Goal: Check status: Check status

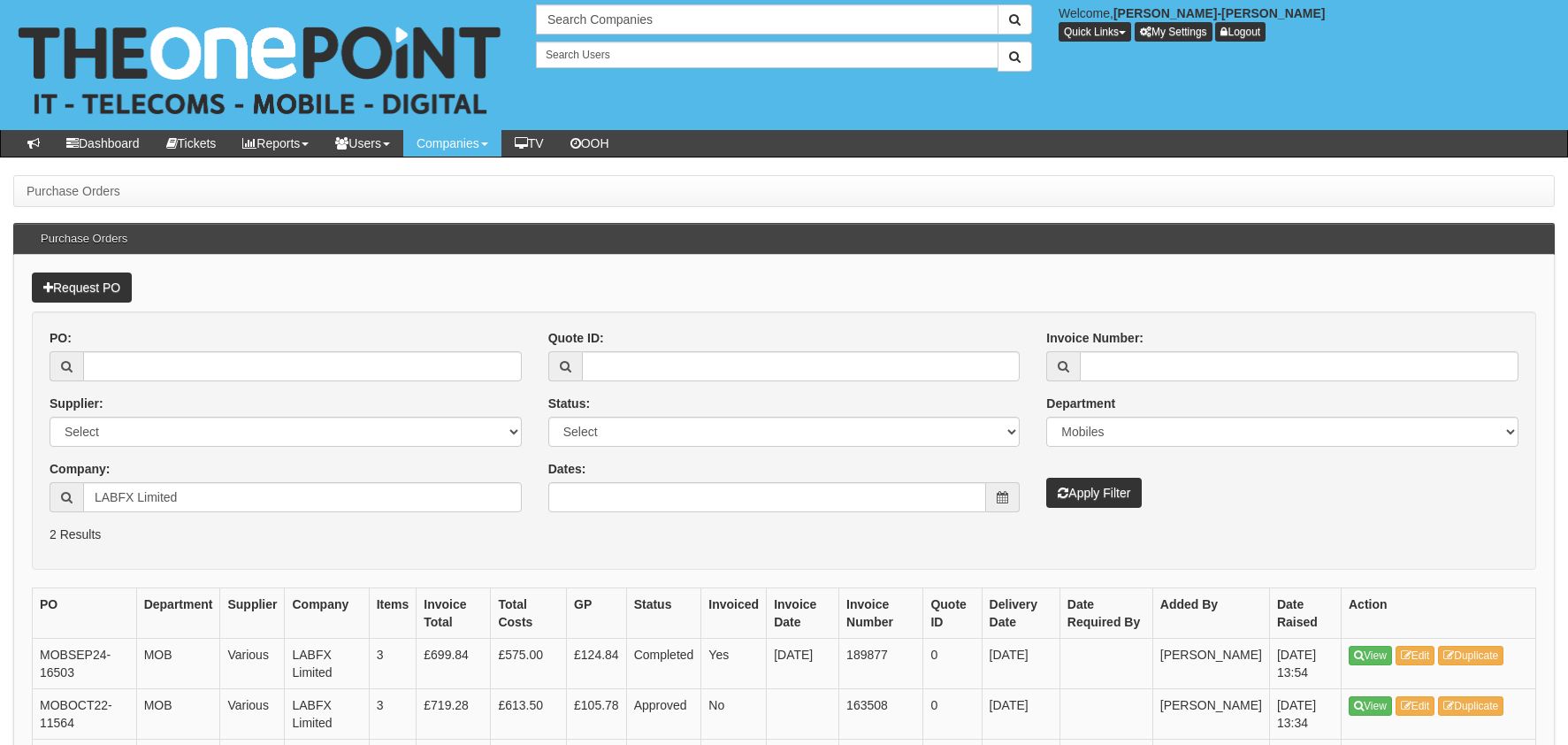
click at [362, 352] on input "PO:" at bounding box center [302, 367] width 439 height 30
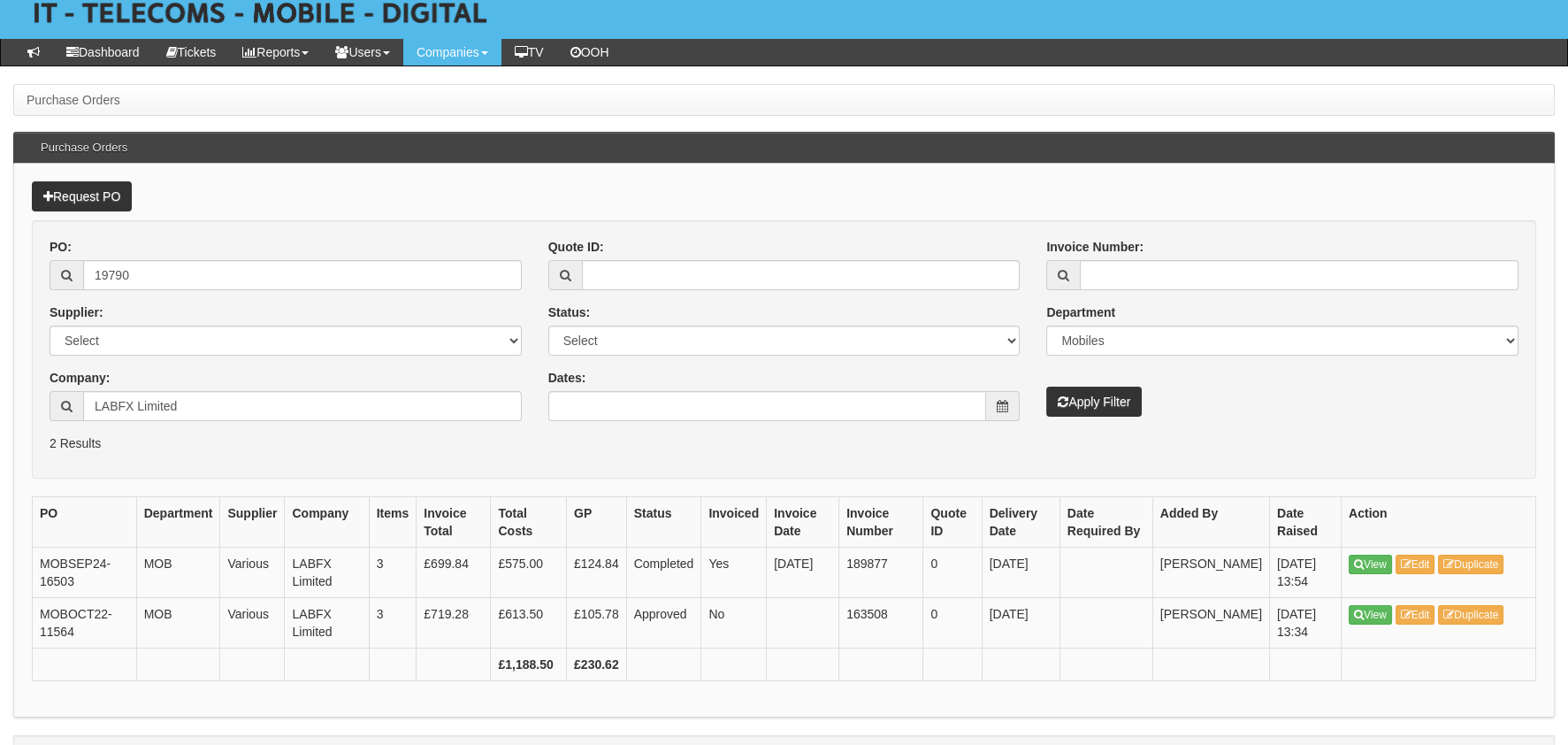
type input "19790"
click at [1251, 401] on div "Invoice Number: Department Select Mobiles IT Telecoms Marketing Digital Interna…" at bounding box center [1282, 327] width 499 height 179
drag, startPoint x: 252, startPoint y: 406, endPoint x: -4, endPoint y: 401, distance: 256.0
click at [0, 401] on html "× Send Email × Add Appointment × Create Ticket × Create Proactive Activity × Ad…" at bounding box center [784, 349] width 1568 height 879
click at [1082, 408] on button "Apply Filter" at bounding box center [1094, 401] width 95 height 30
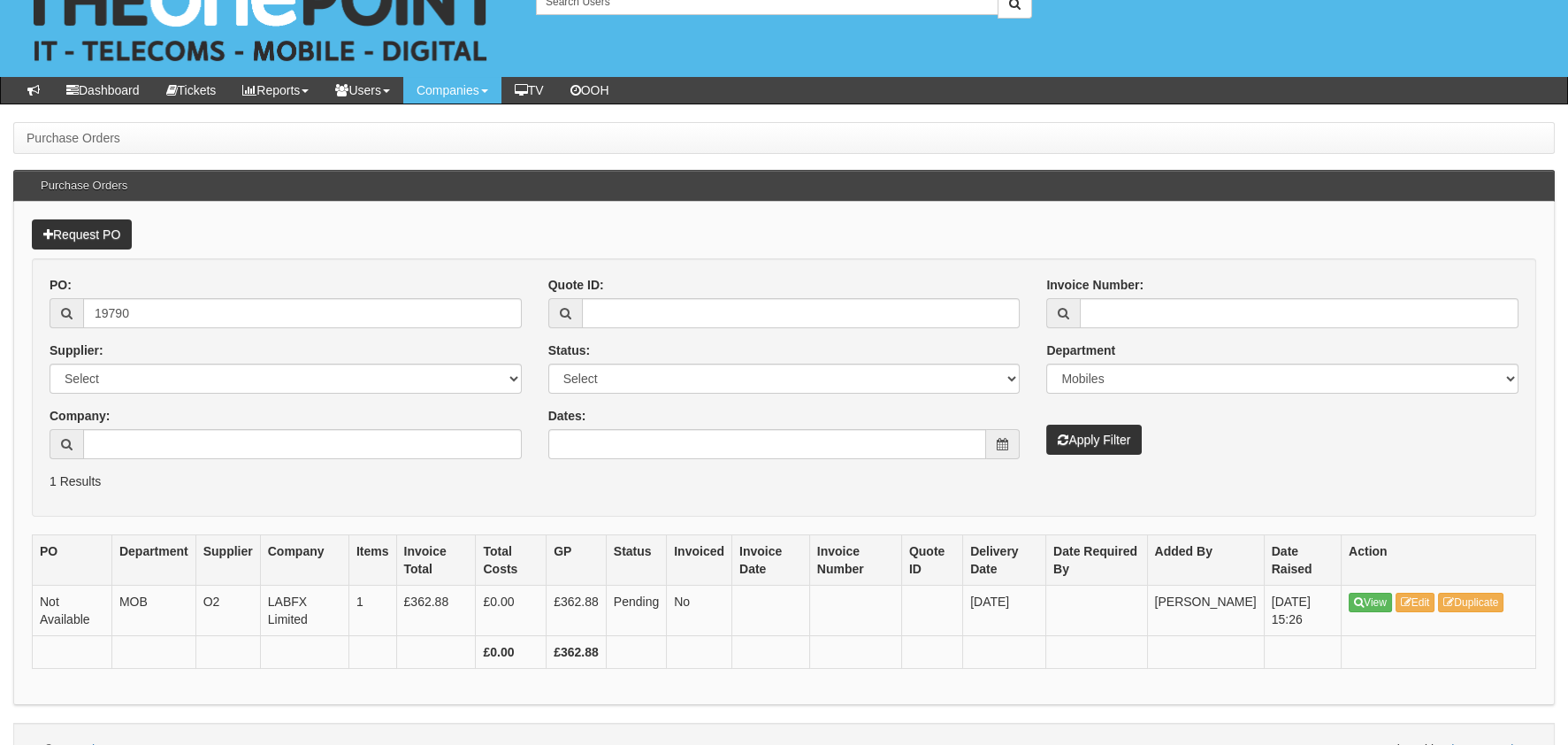
scroll to position [82, 0]
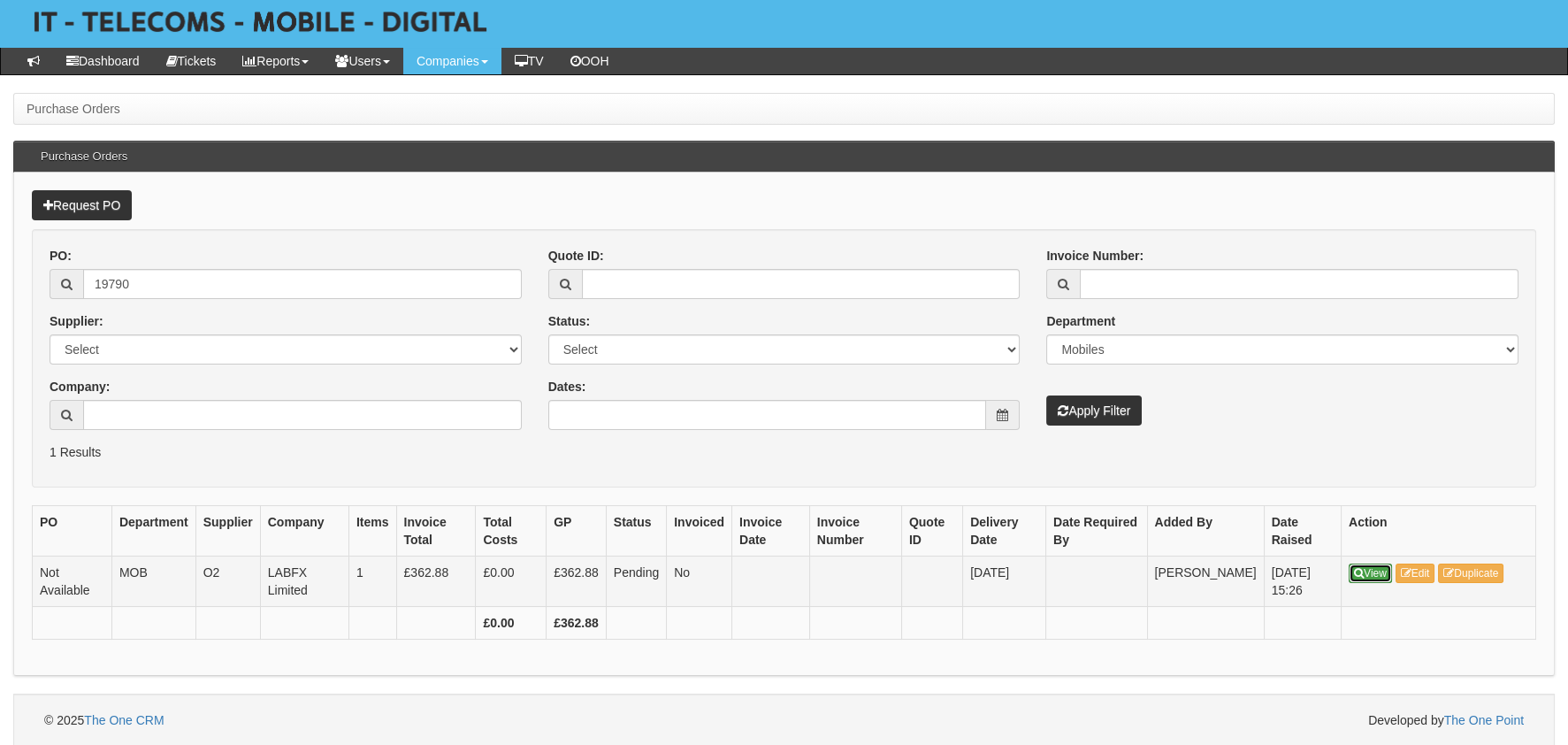
click at [1390, 563] on link "View" at bounding box center [1370, 573] width 44 height 20
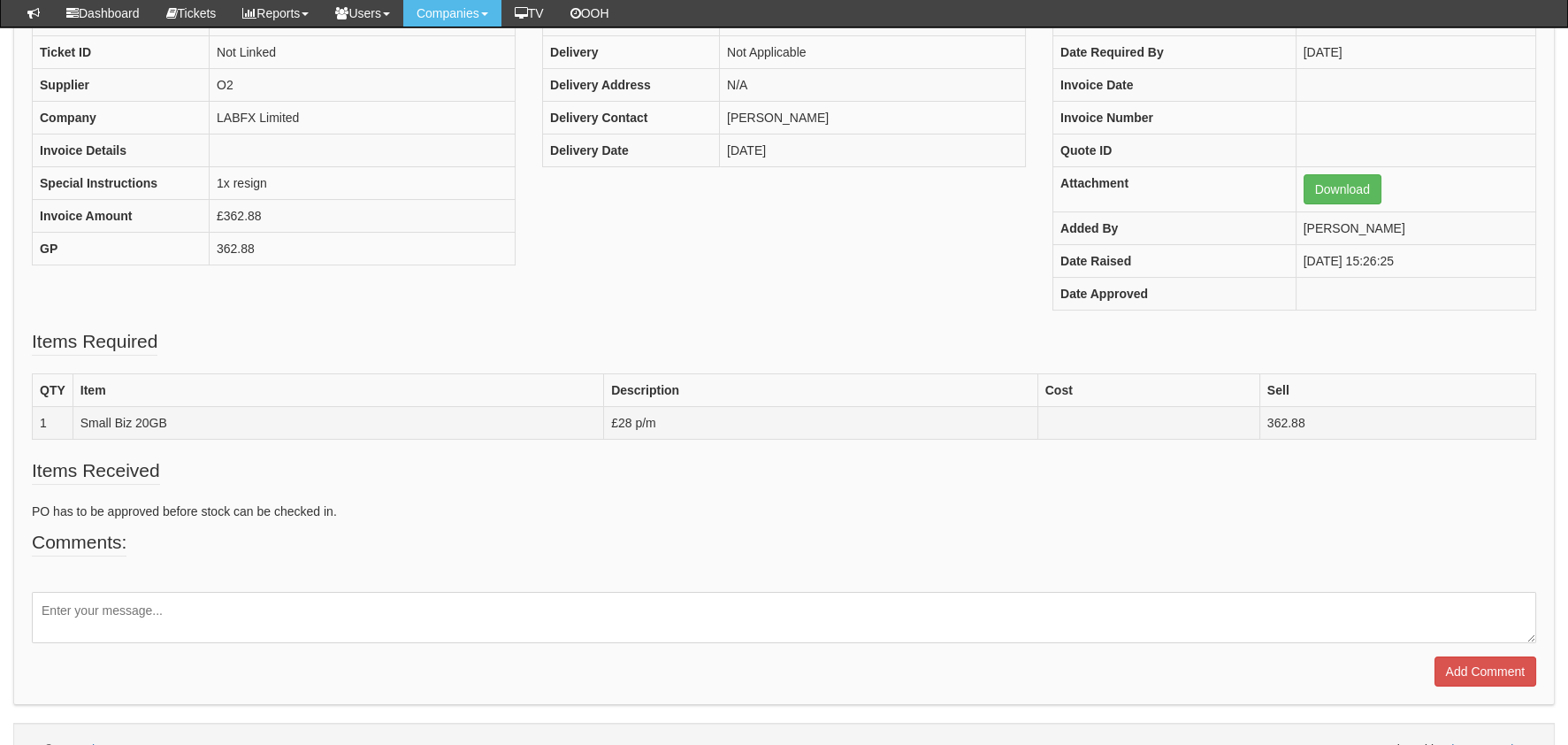
scroll to position [265, 0]
